Goal: Information Seeking & Learning: Learn about a topic

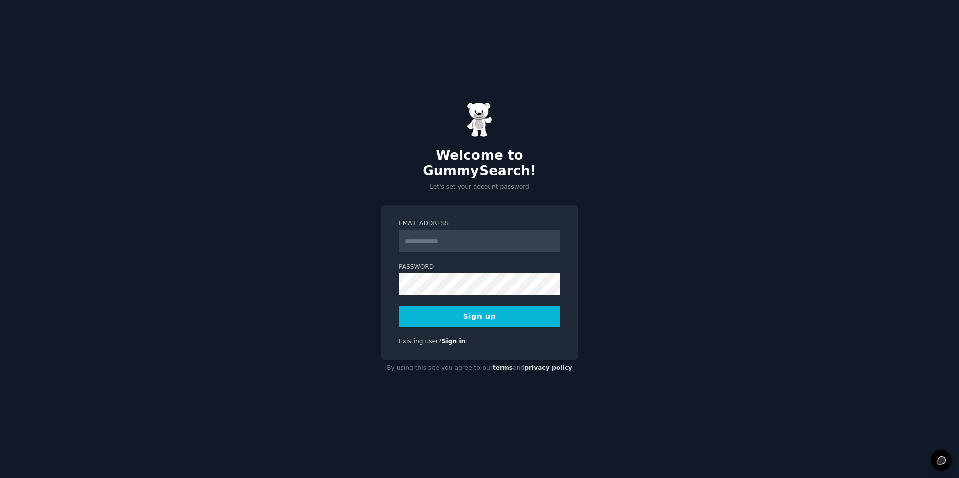
click at [413, 235] on input "Email Address" at bounding box center [479, 241] width 161 height 22
type input "**********"
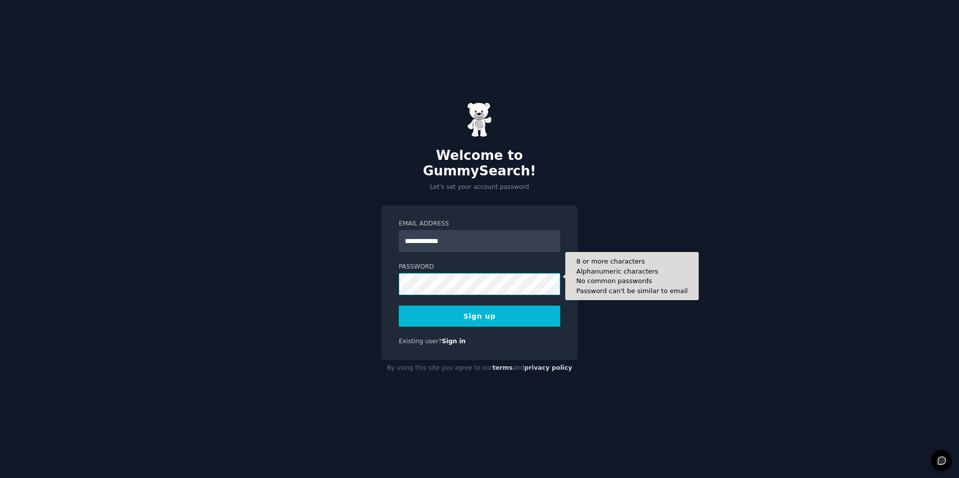
click at [399, 306] on button "Sign up" at bounding box center [479, 316] width 161 height 21
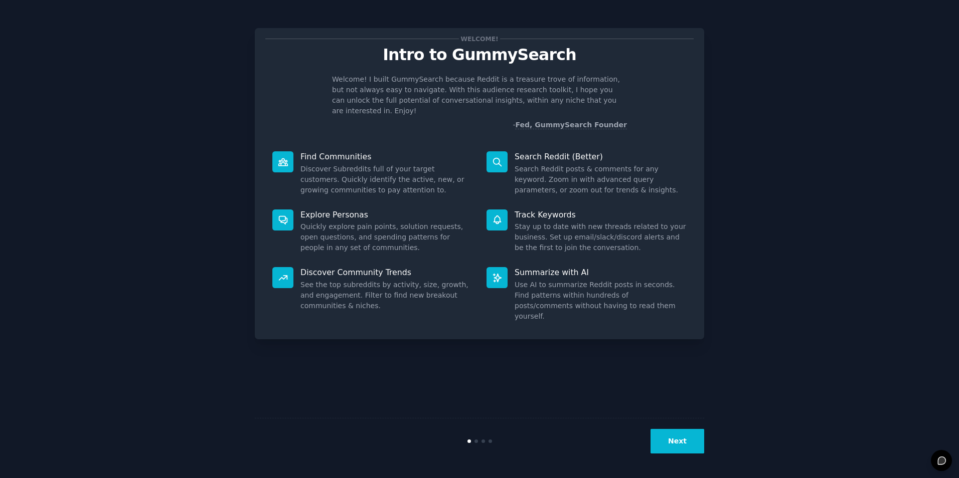
click at [680, 442] on button "Next" at bounding box center [677, 441] width 54 height 25
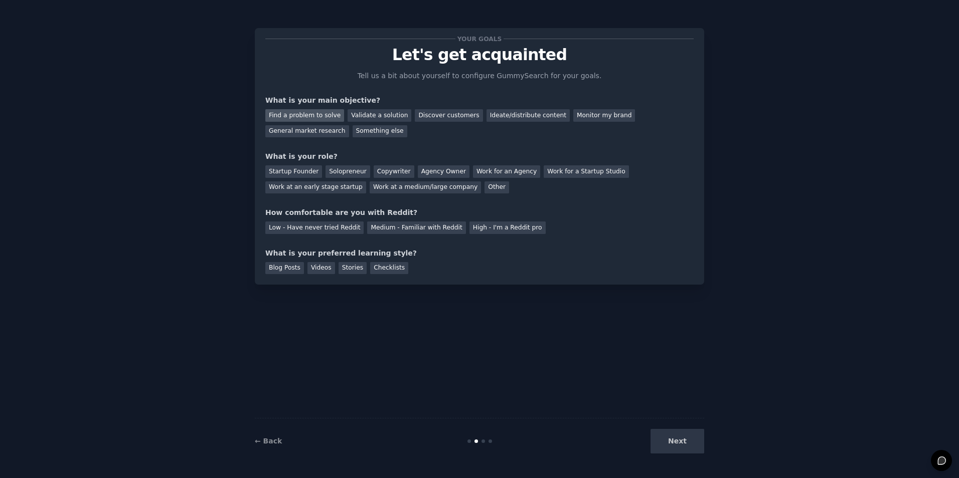
click at [311, 117] on div "Find a problem to solve" at bounding box center [304, 115] width 79 height 13
click at [672, 440] on div "Next" at bounding box center [629, 441] width 150 height 25
click at [484, 188] on div "Other" at bounding box center [496, 188] width 25 height 13
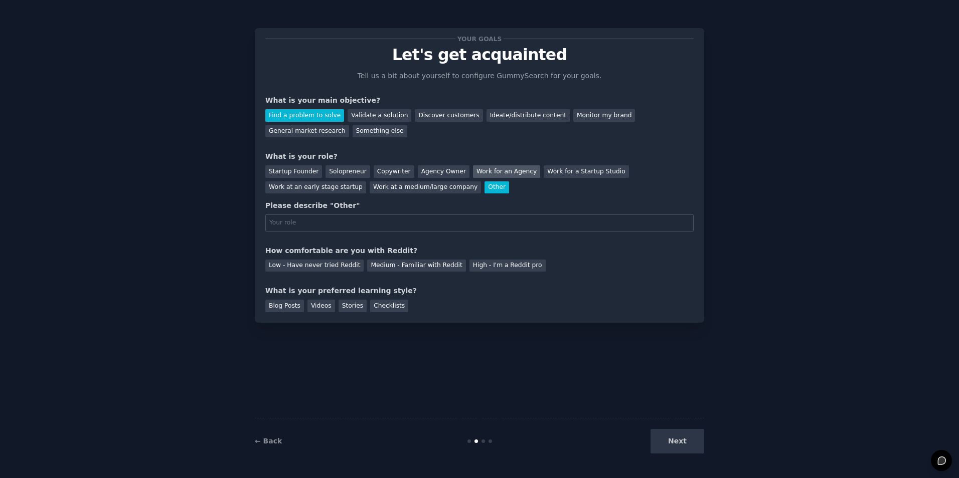
click at [484, 174] on div "Work for an Agency" at bounding box center [506, 171] width 67 height 13
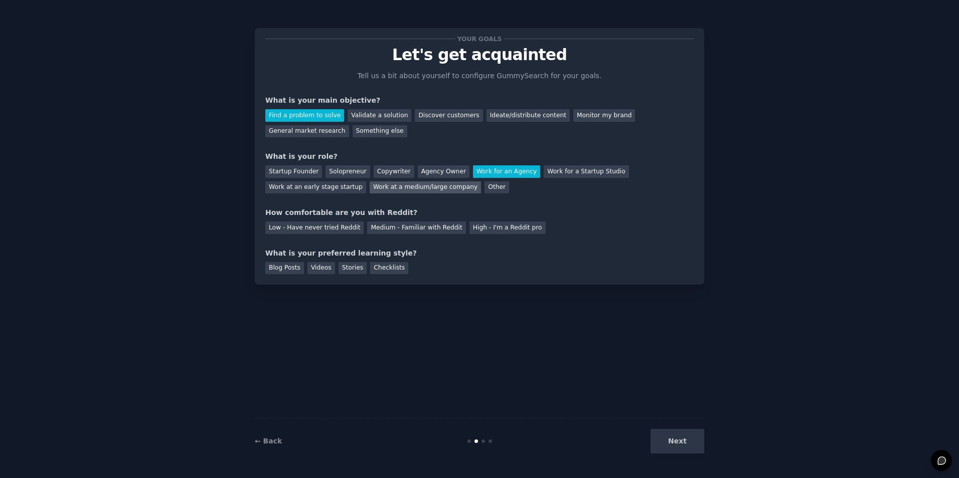
click at [370, 187] on div "Work at a medium/large company" at bounding box center [425, 188] width 111 height 13
click at [395, 231] on div "Medium - Familiar with Reddit" at bounding box center [416, 228] width 98 height 13
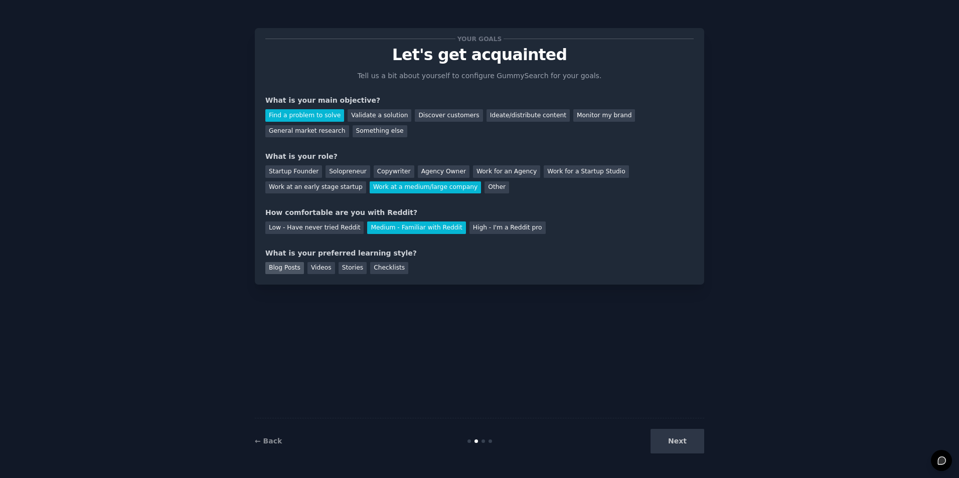
click at [268, 265] on div "Blog Posts" at bounding box center [284, 268] width 39 height 13
click at [676, 446] on button "Next" at bounding box center [677, 441] width 54 height 25
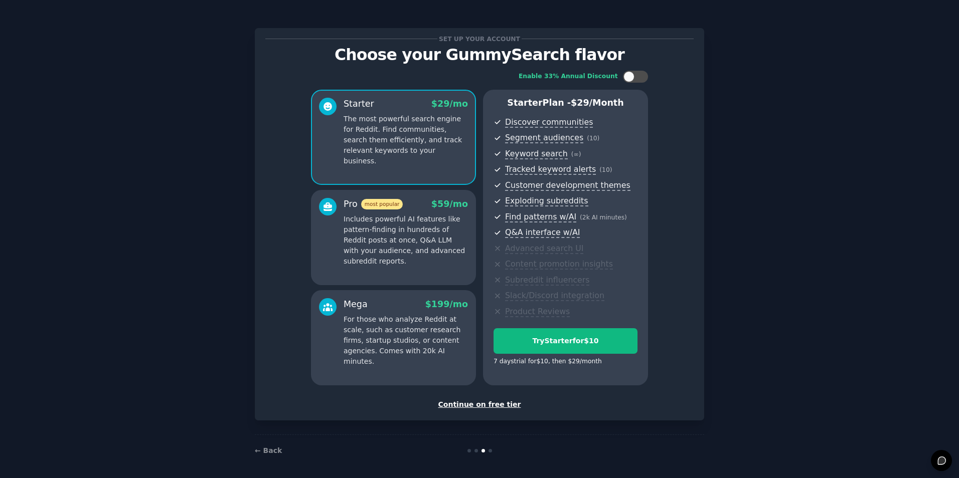
click at [495, 405] on div "Continue on free tier" at bounding box center [479, 405] width 428 height 11
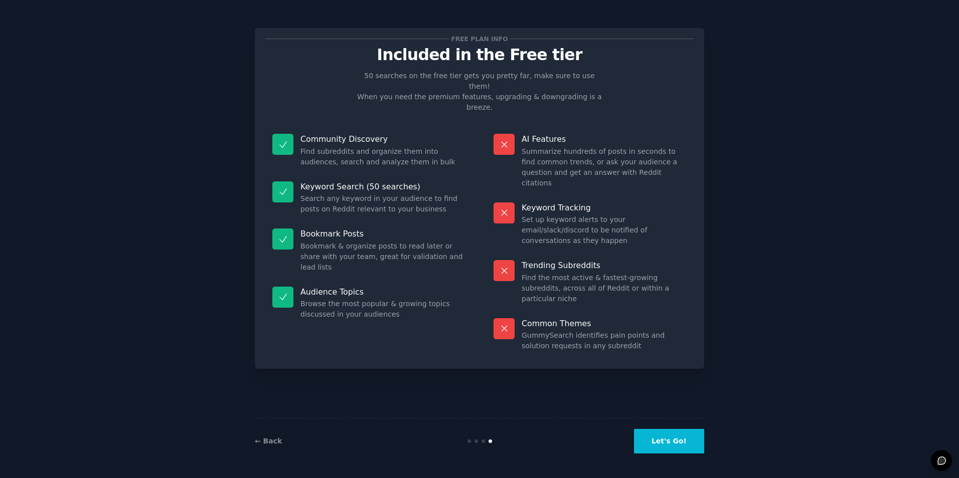
click at [658, 445] on button "Let's Go!" at bounding box center [669, 441] width 70 height 25
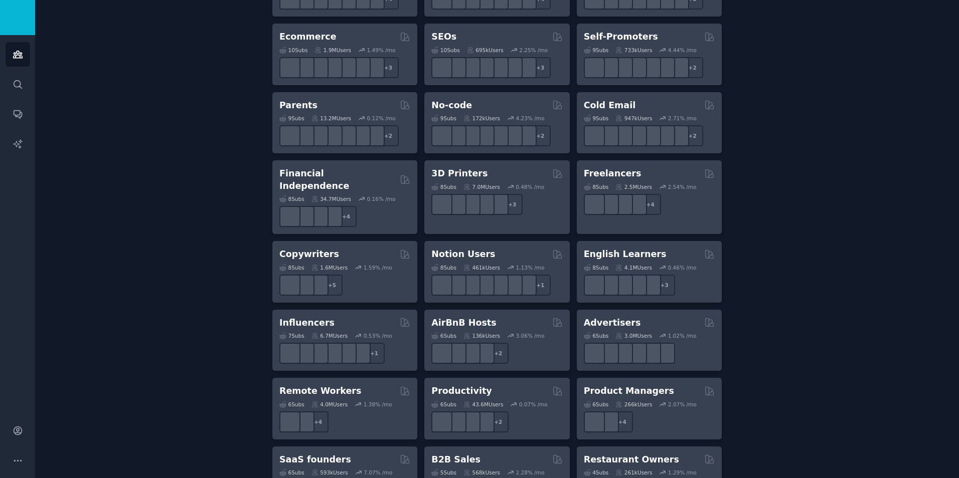
scroll to position [578, 0]
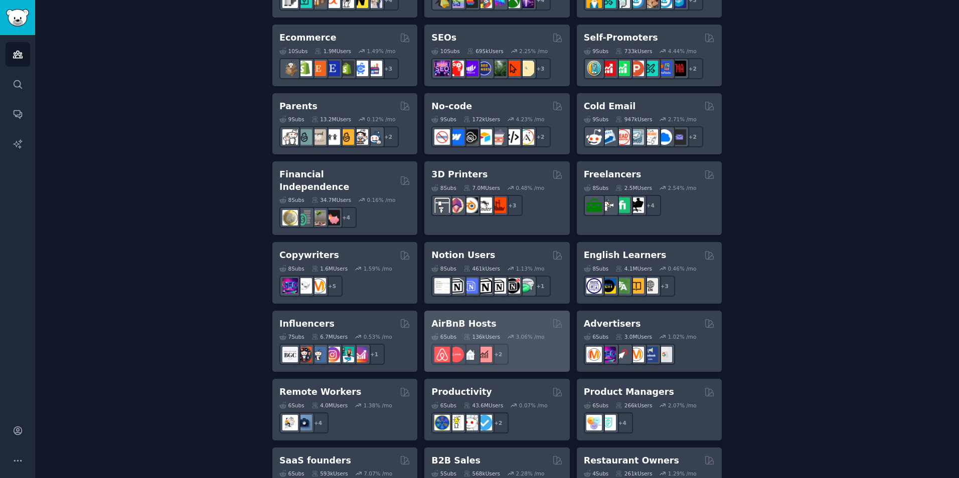
click at [508, 318] on div "AirBnB Hosts" at bounding box center [496, 324] width 131 height 13
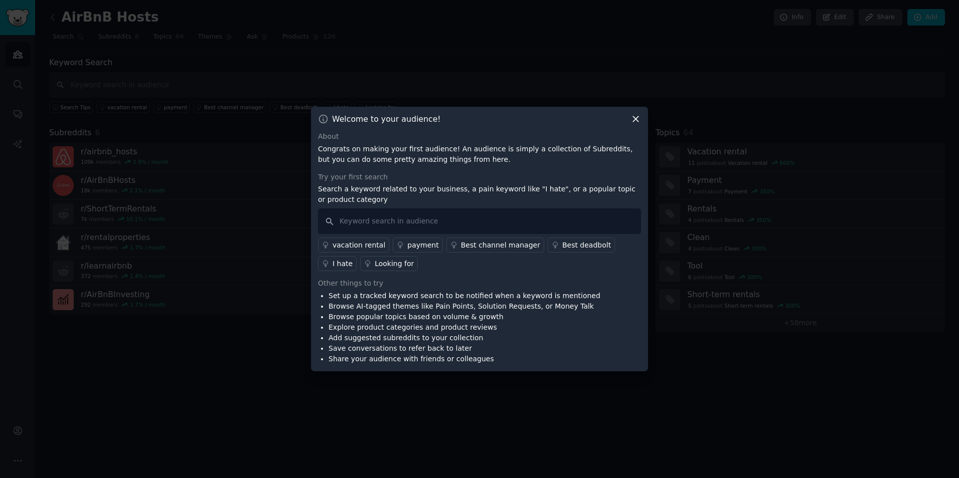
click at [635, 116] on icon at bounding box center [635, 119] width 11 height 11
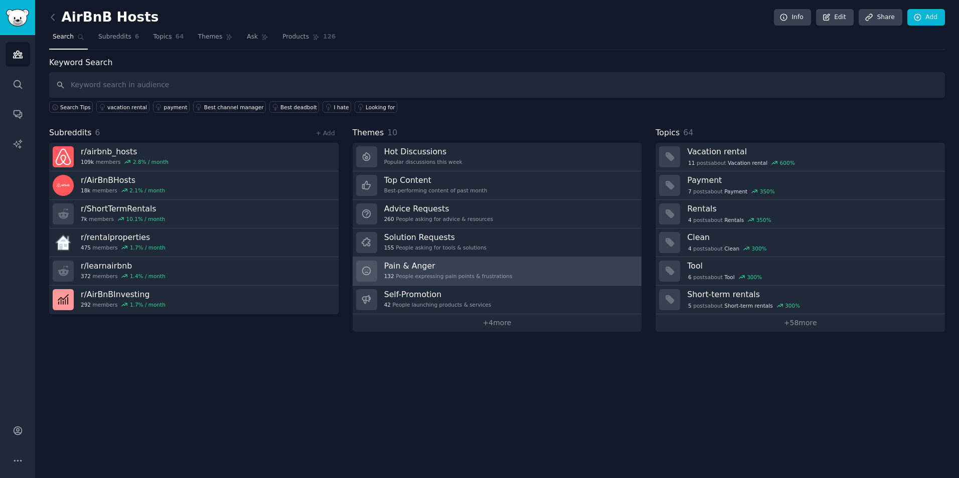
click at [465, 267] on h3 "Pain & Anger" at bounding box center [448, 266] width 128 height 11
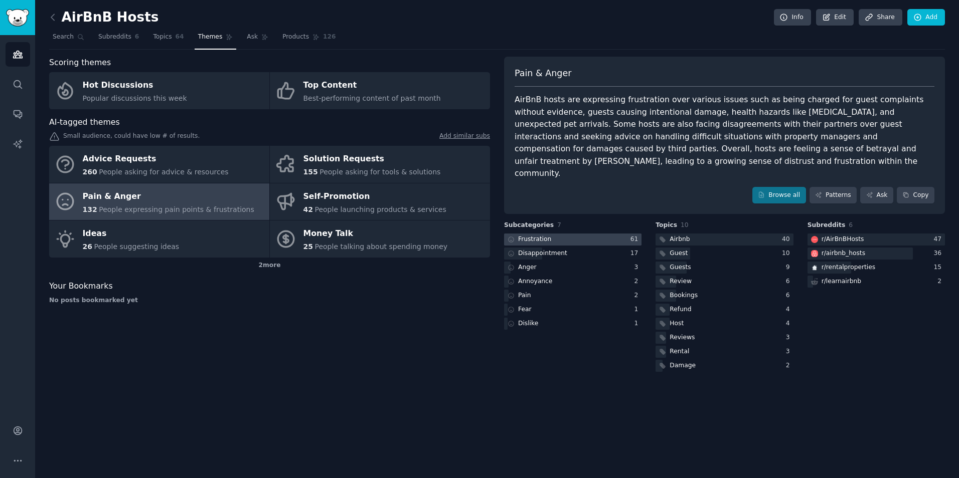
click at [562, 234] on div at bounding box center [572, 240] width 137 height 13
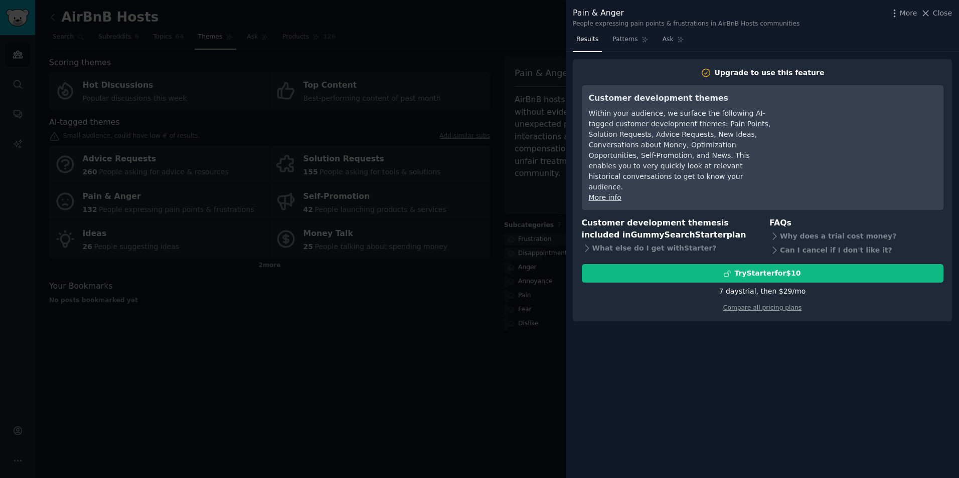
click at [413, 286] on div at bounding box center [479, 239] width 959 height 478
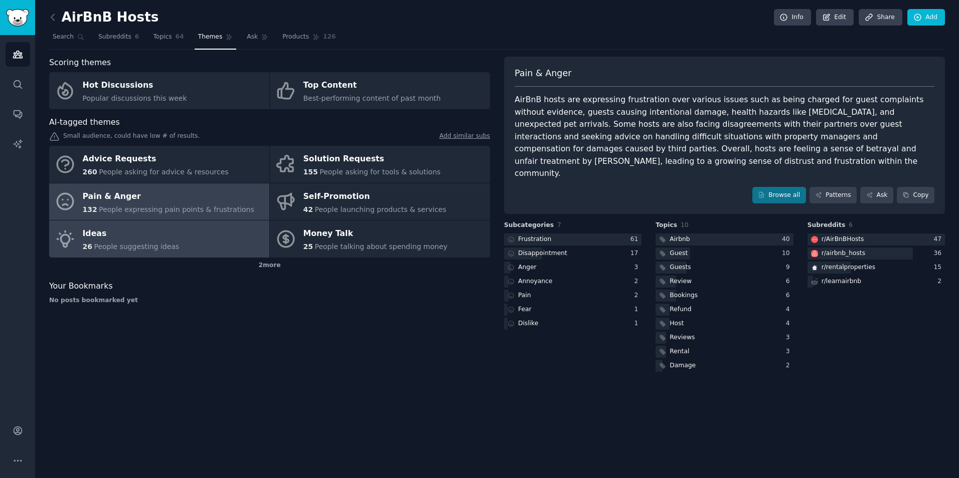
click at [141, 237] on div "Ideas" at bounding box center [131, 234] width 97 height 16
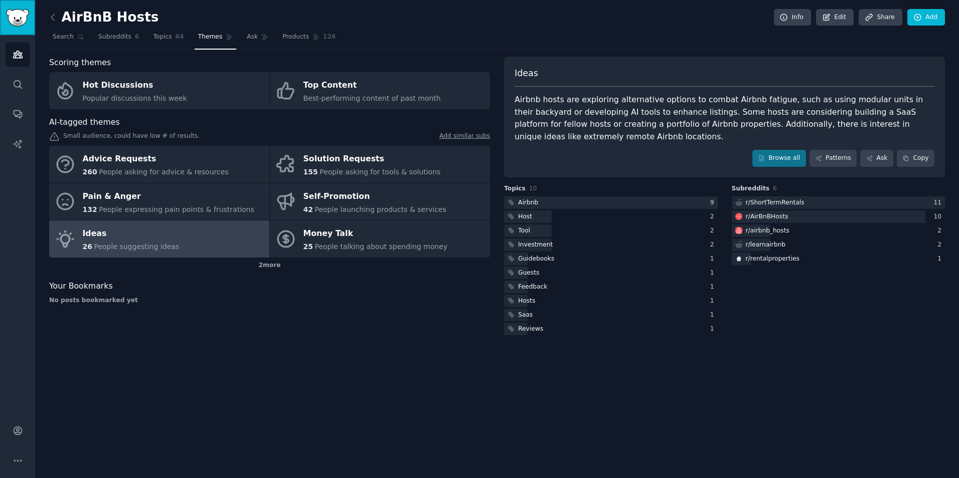
click at [19, 28] on link "Sidebar" at bounding box center [17, 17] width 35 height 35
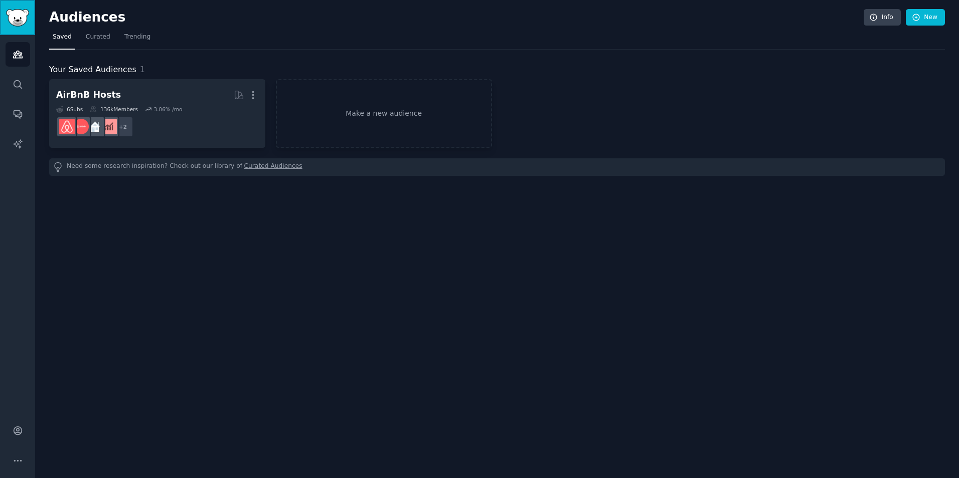
click at [19, 20] on img "Sidebar" at bounding box center [17, 18] width 23 height 18
click at [95, 35] on span "Curated" at bounding box center [98, 37] width 25 height 9
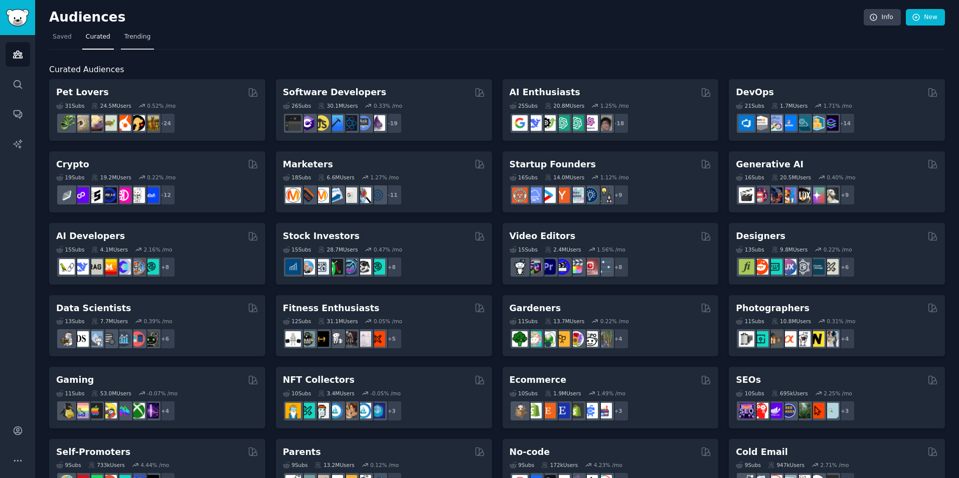
click at [127, 38] on span "Trending" at bounding box center [137, 37] width 26 height 9
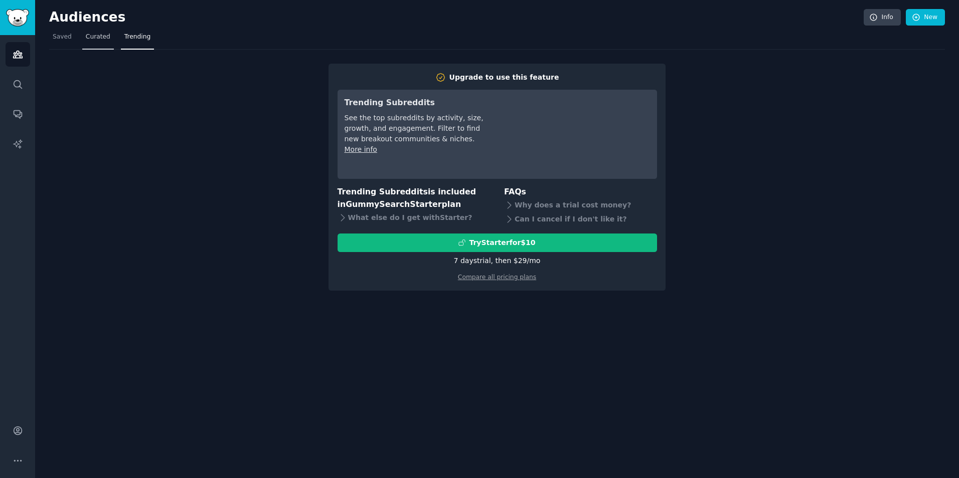
click at [94, 37] on span "Curated" at bounding box center [98, 37] width 25 height 9
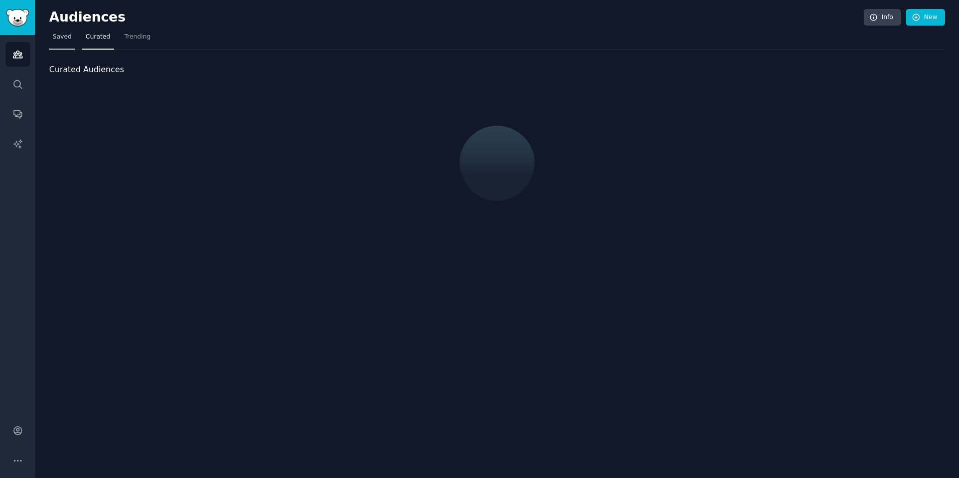
click at [60, 37] on span "Saved" at bounding box center [62, 37] width 19 height 9
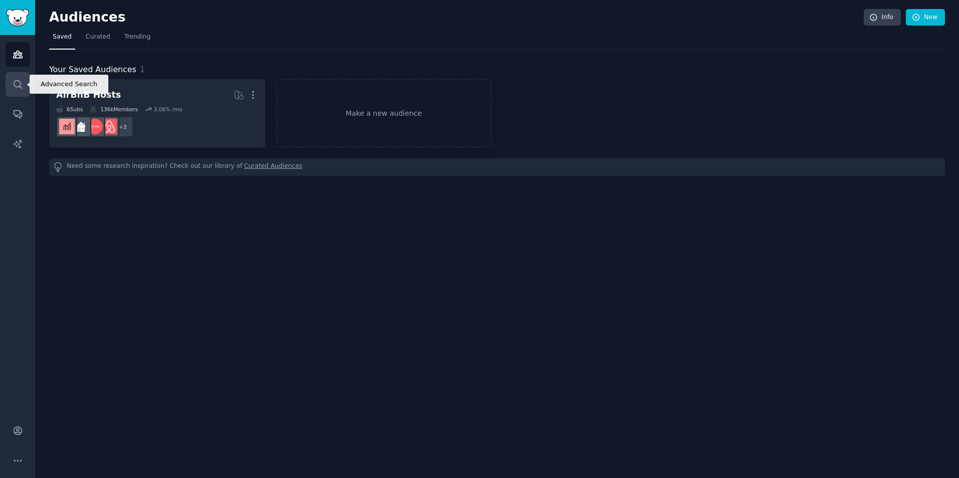
click at [15, 88] on icon "Sidebar" at bounding box center [18, 84] width 11 height 11
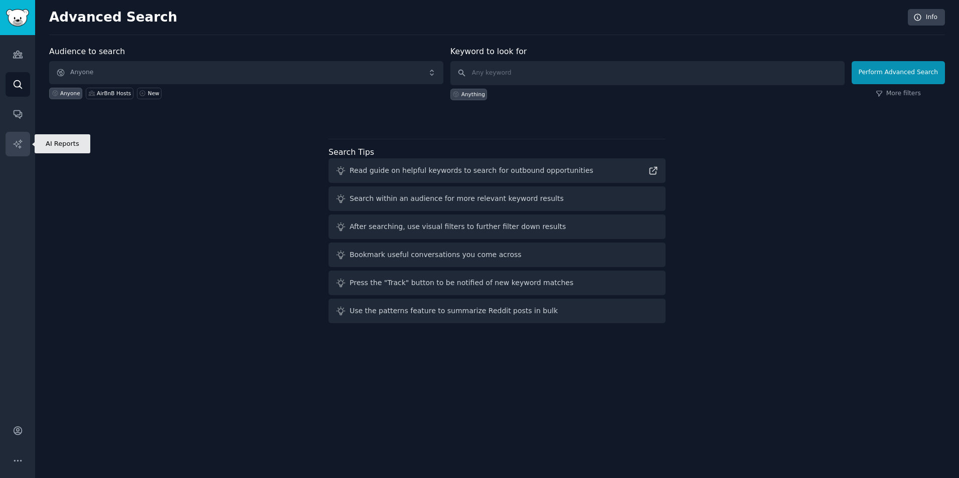
click at [14, 142] on icon "Sidebar" at bounding box center [18, 144] width 11 height 11
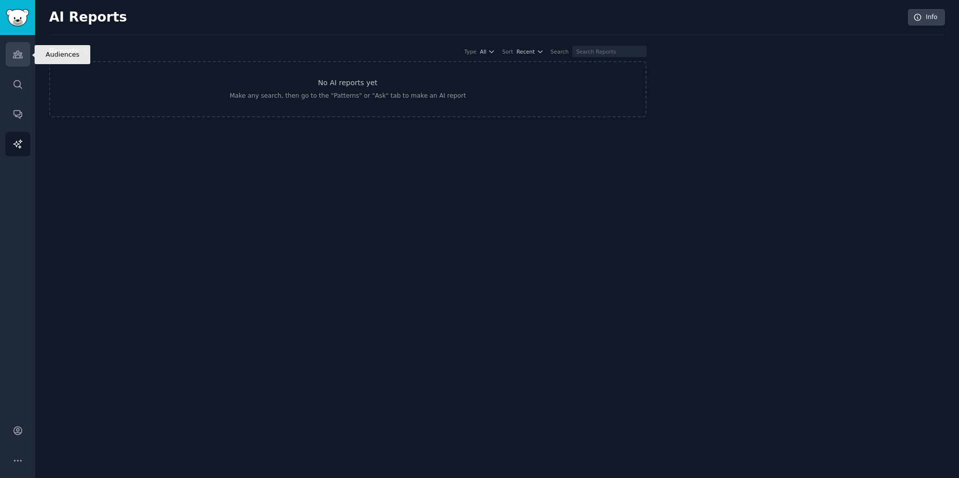
click at [20, 55] on icon "Sidebar" at bounding box center [18, 54] width 11 height 11
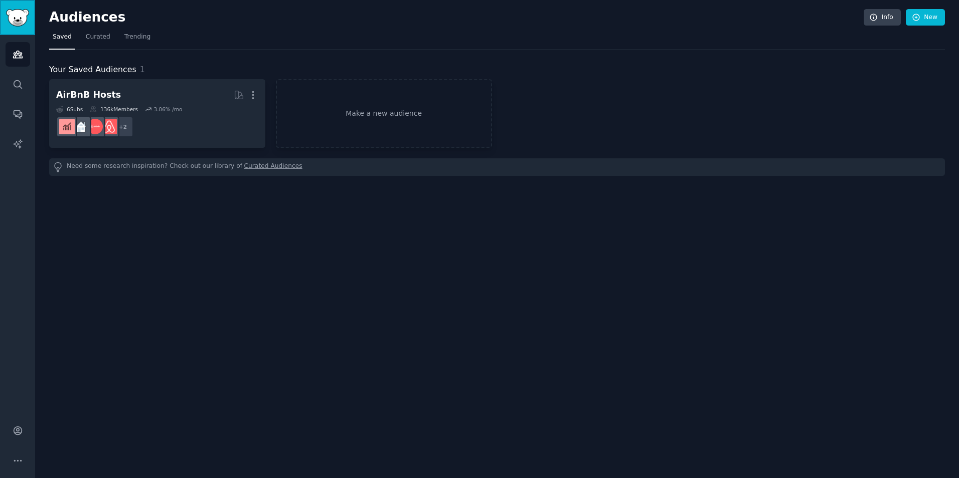
click at [22, 21] on img "Sidebar" at bounding box center [17, 18] width 23 height 18
click at [22, 85] on icon "Sidebar" at bounding box center [18, 84] width 11 height 11
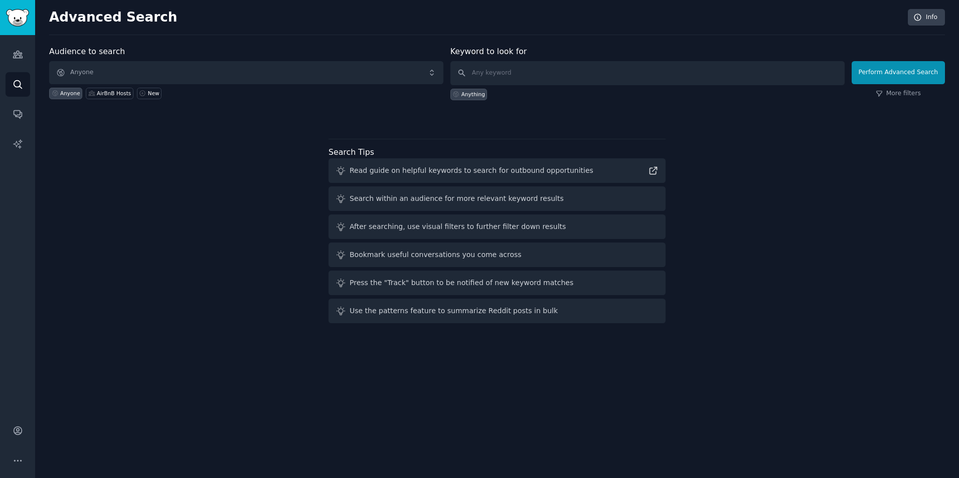
click at [89, 17] on h2 "Advanced Search" at bounding box center [475, 18] width 853 height 16
click at [17, 111] on icon "Sidebar" at bounding box center [18, 114] width 11 height 11
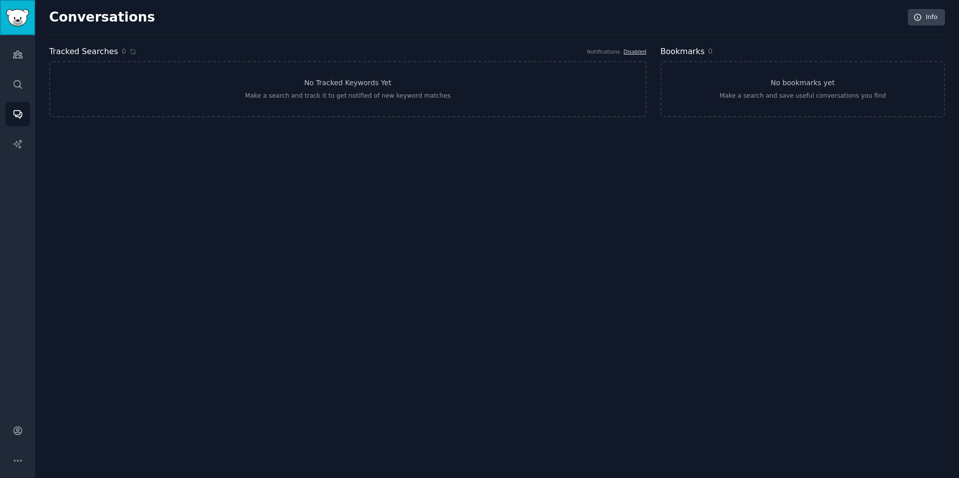
click at [14, 19] on img "Sidebar" at bounding box center [17, 18] width 23 height 18
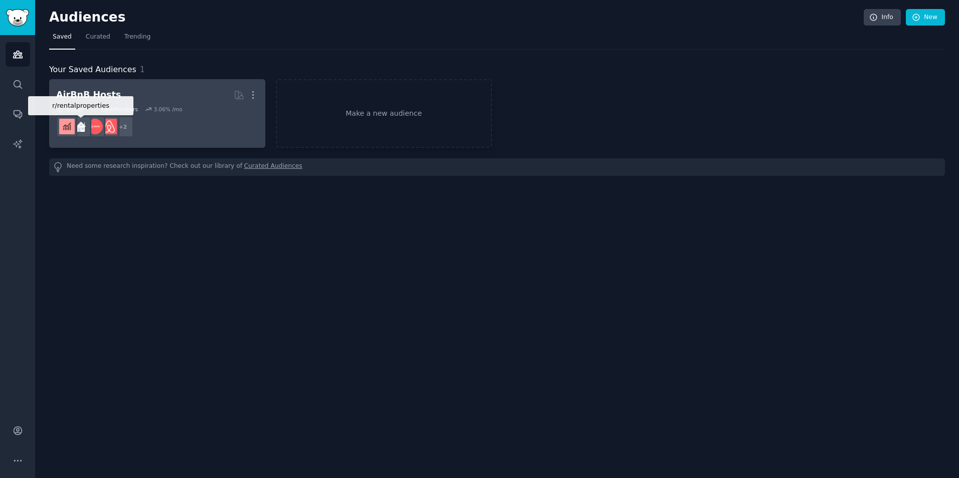
click at [82, 127] on img at bounding box center [81, 127] width 16 height 16
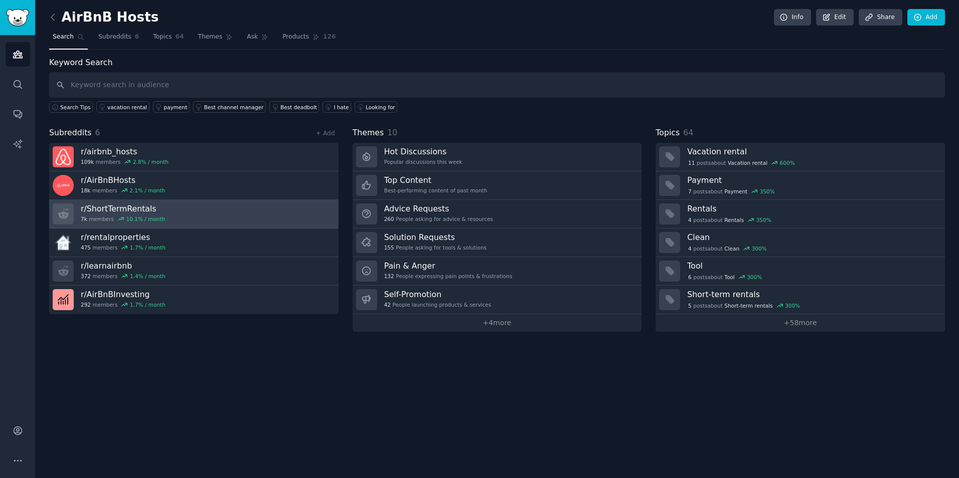
click at [229, 213] on link "r/ ShortTermRentals 7k members 10.1 % / month" at bounding box center [193, 214] width 289 height 29
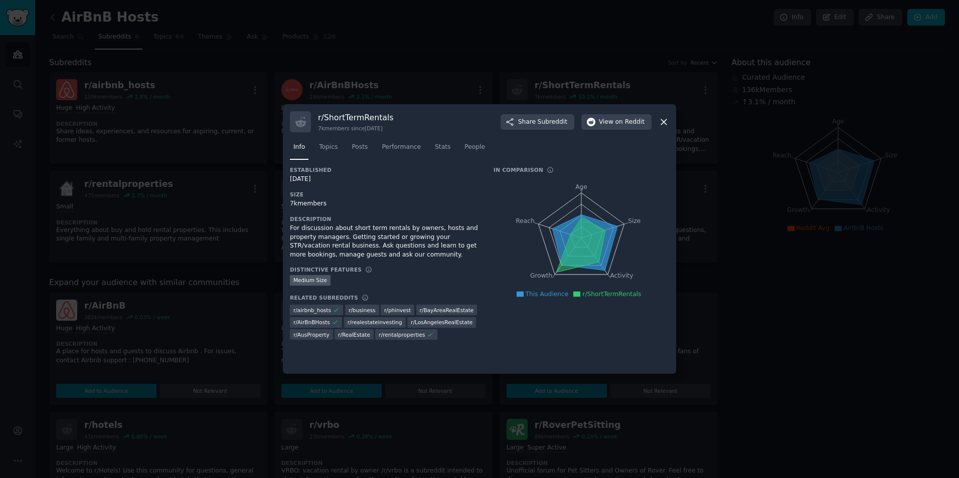
click at [663, 120] on icon at bounding box center [663, 122] width 11 height 11
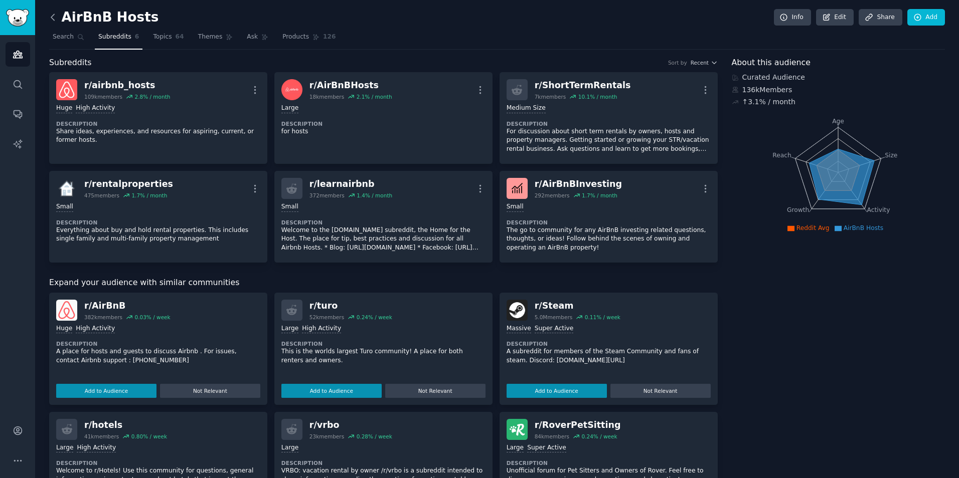
click at [55, 19] on icon at bounding box center [53, 17] width 11 height 11
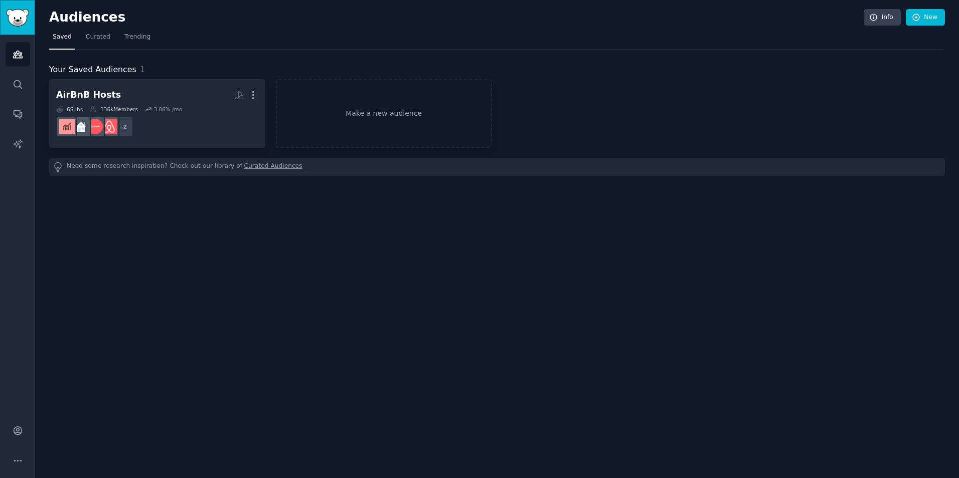
click at [20, 21] on img "Sidebar" at bounding box center [17, 18] width 23 height 18
click at [412, 107] on link "Make a new audience" at bounding box center [384, 113] width 216 height 69
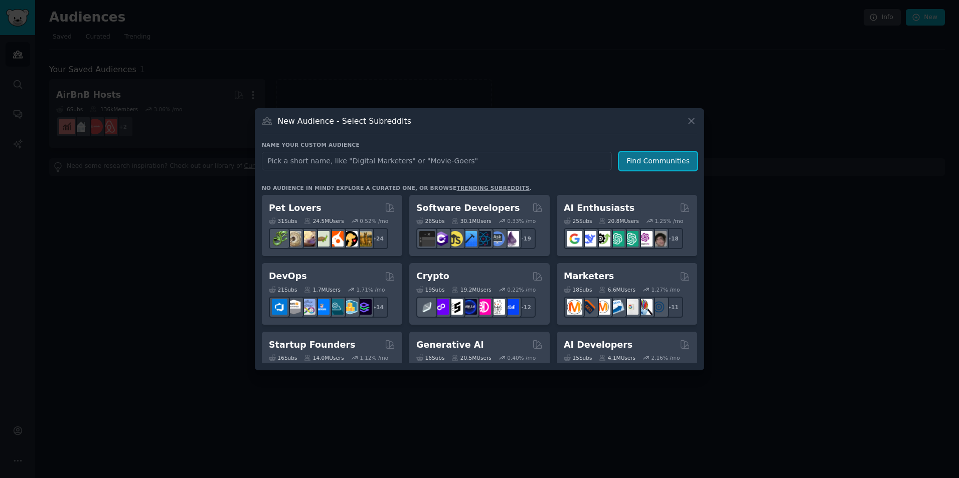
click at [660, 161] on button "Find Communities" at bounding box center [658, 161] width 78 height 19
click at [646, 160] on button "Find Communities" at bounding box center [658, 161] width 78 height 19
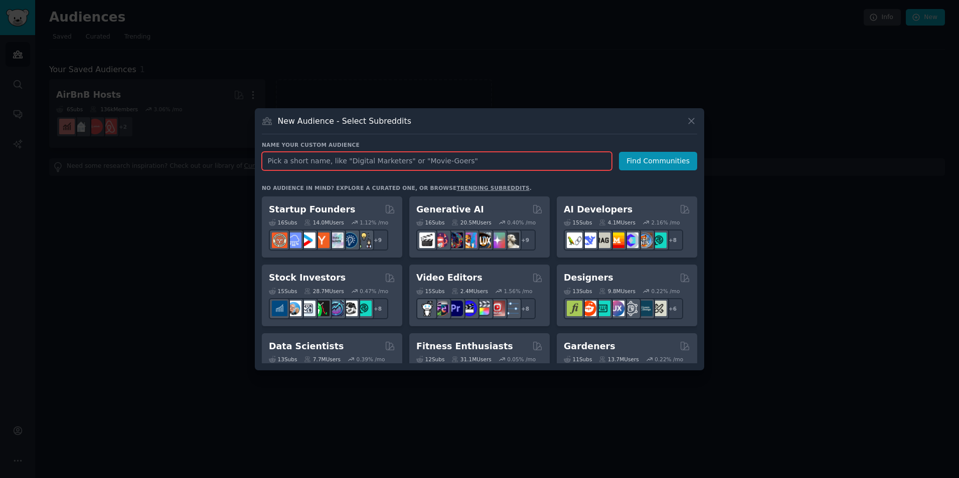
scroll to position [150, 0]
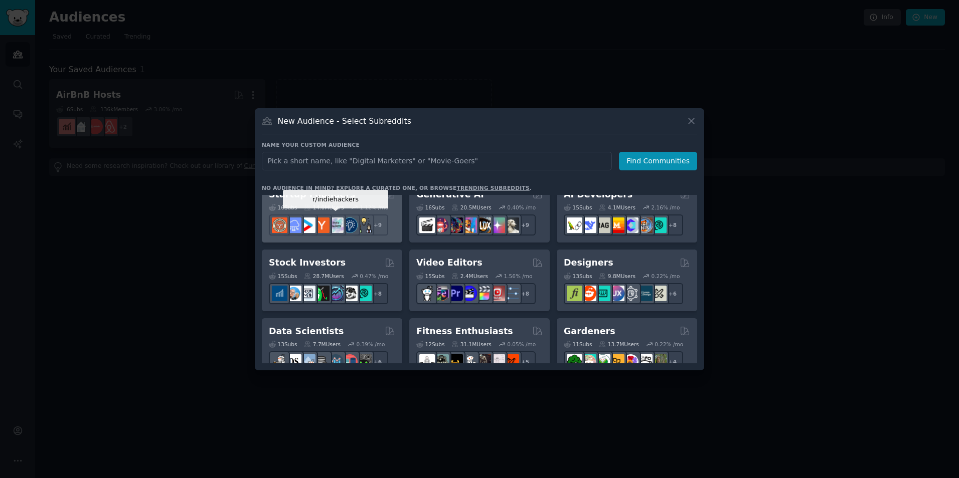
click at [337, 215] on div at bounding box center [335, 225] width 21 height 21
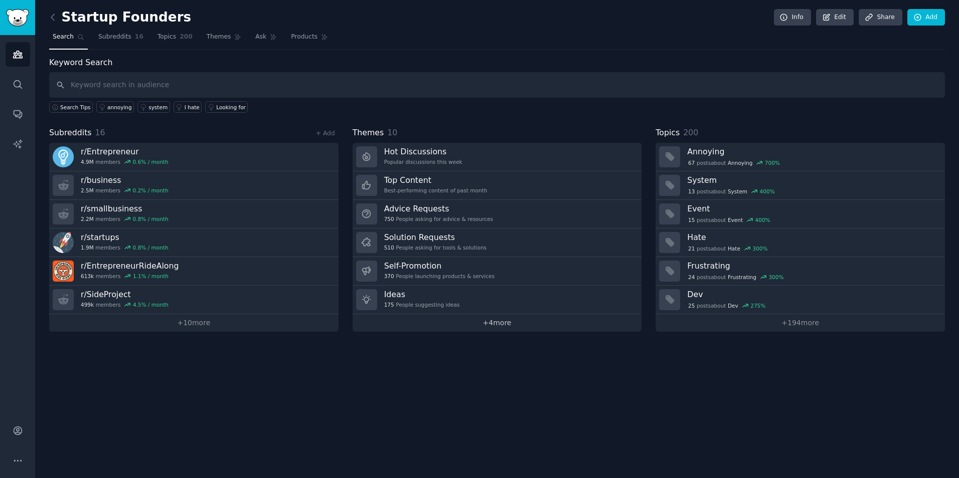
click at [480, 325] on link "+ 4 more" at bounding box center [496, 323] width 289 height 18
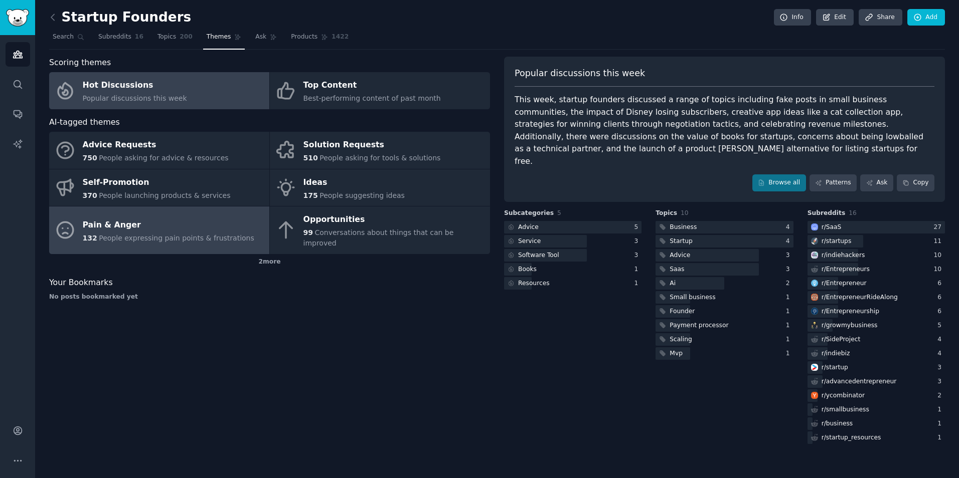
click at [188, 234] on span "People expressing pain points & frustrations" at bounding box center [176, 238] width 155 height 8
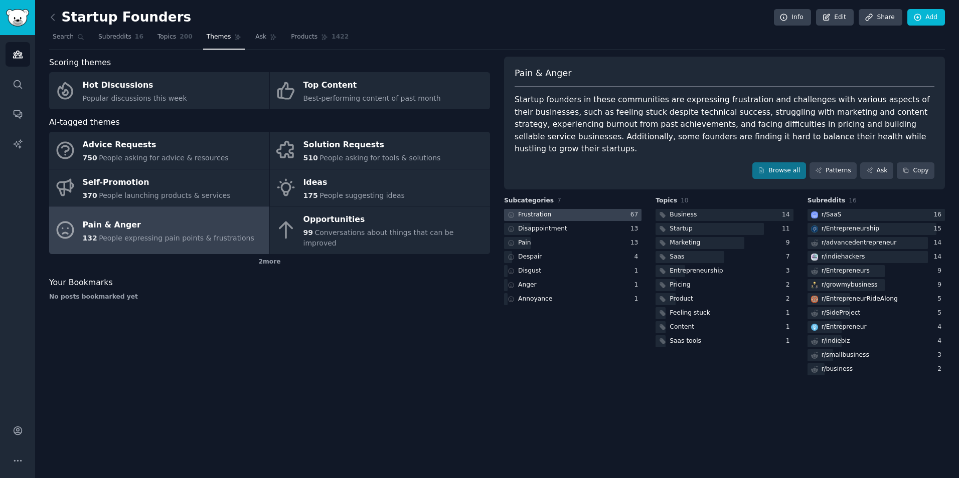
click at [567, 209] on div at bounding box center [572, 215] width 137 height 13
